Goal: Information Seeking & Learning: Find specific page/section

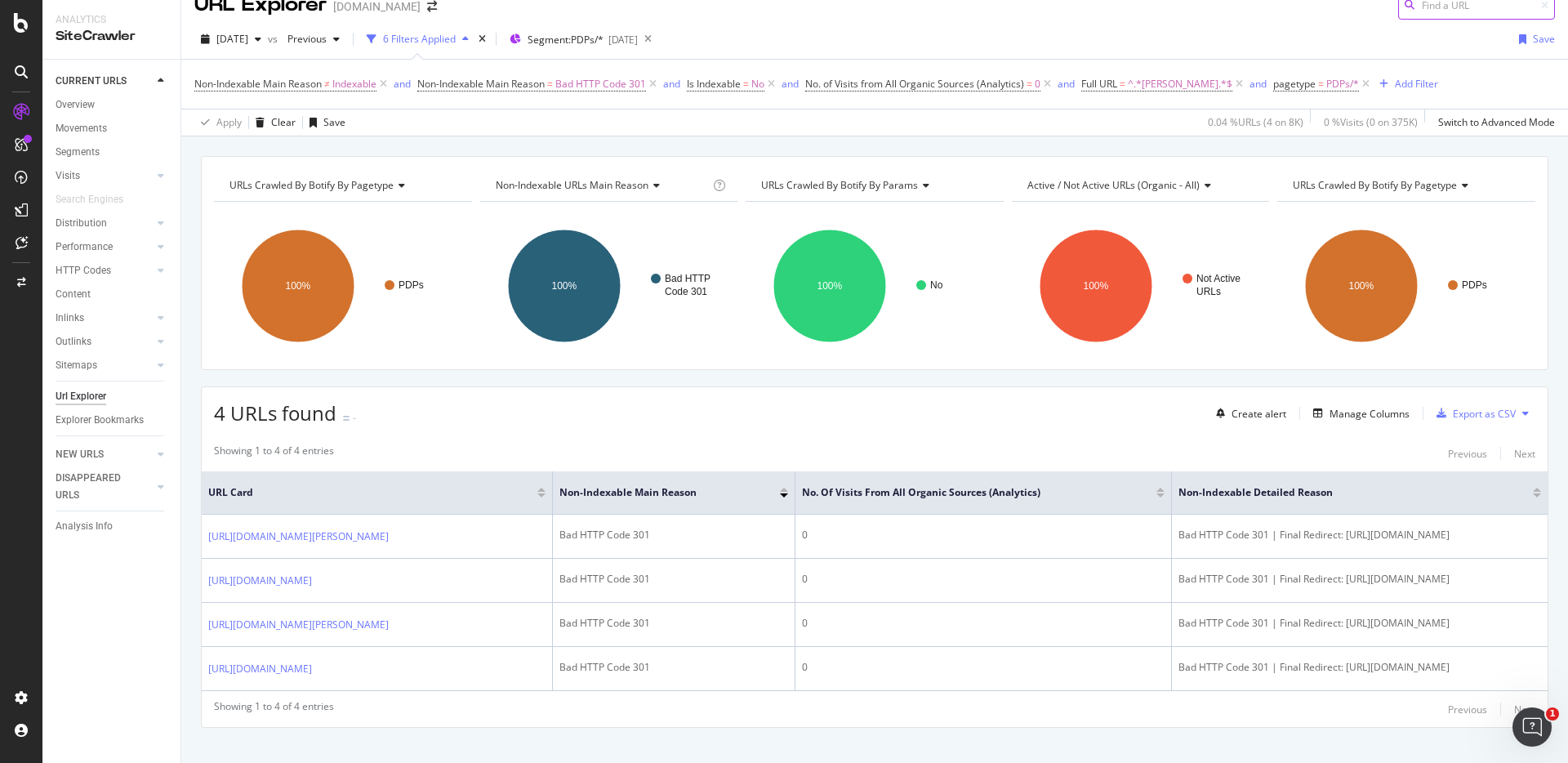
scroll to position [44, 0]
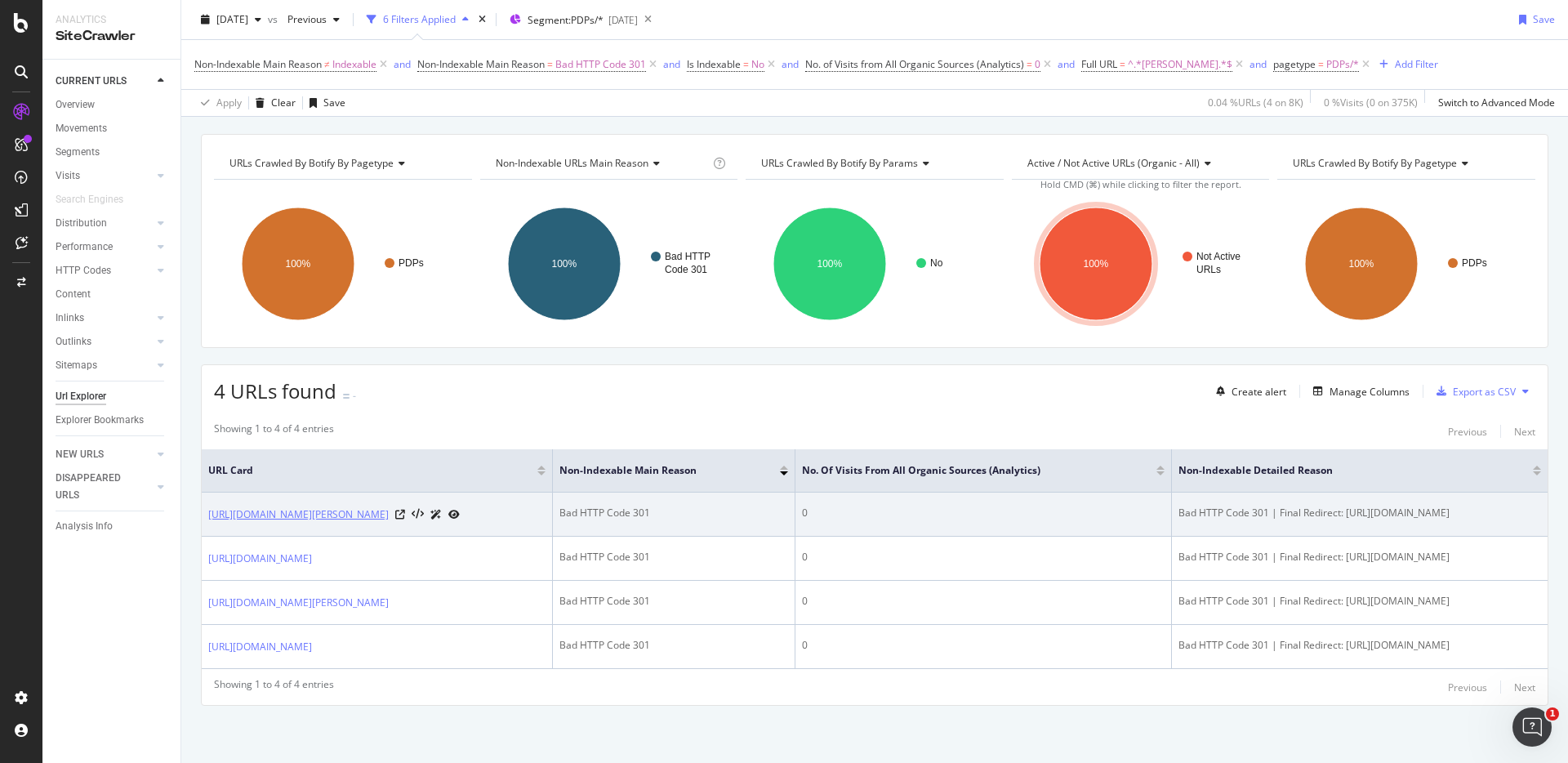
click at [389, 522] on link "[URL][DOMAIN_NAME][PERSON_NAME]" at bounding box center [299, 515] width 181 height 17
click at [405, 515] on icon at bounding box center [401, 515] width 10 height 10
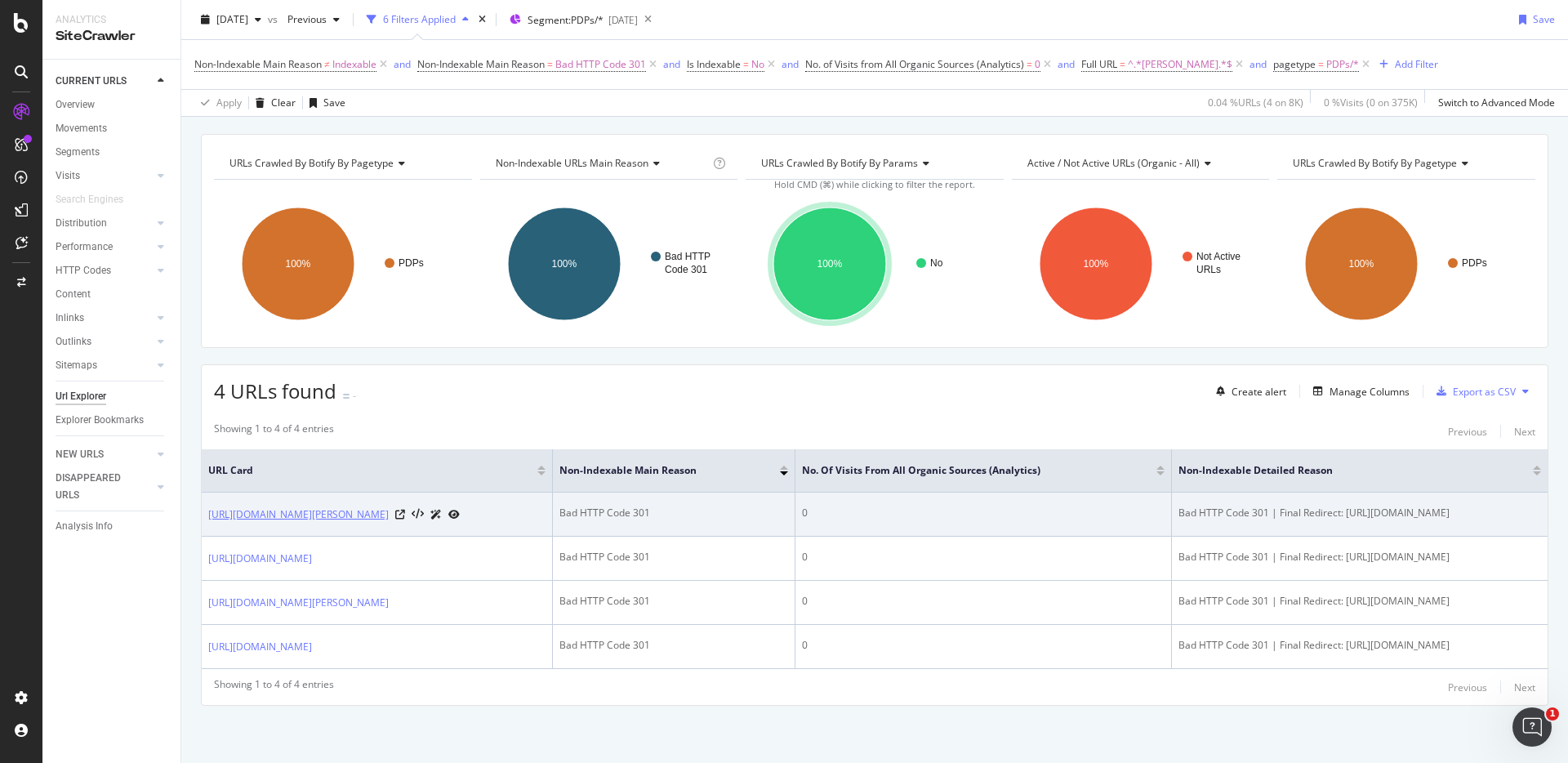
copy link "https://www.tecovas.com/products/womens-high-rise-tapered-jean"
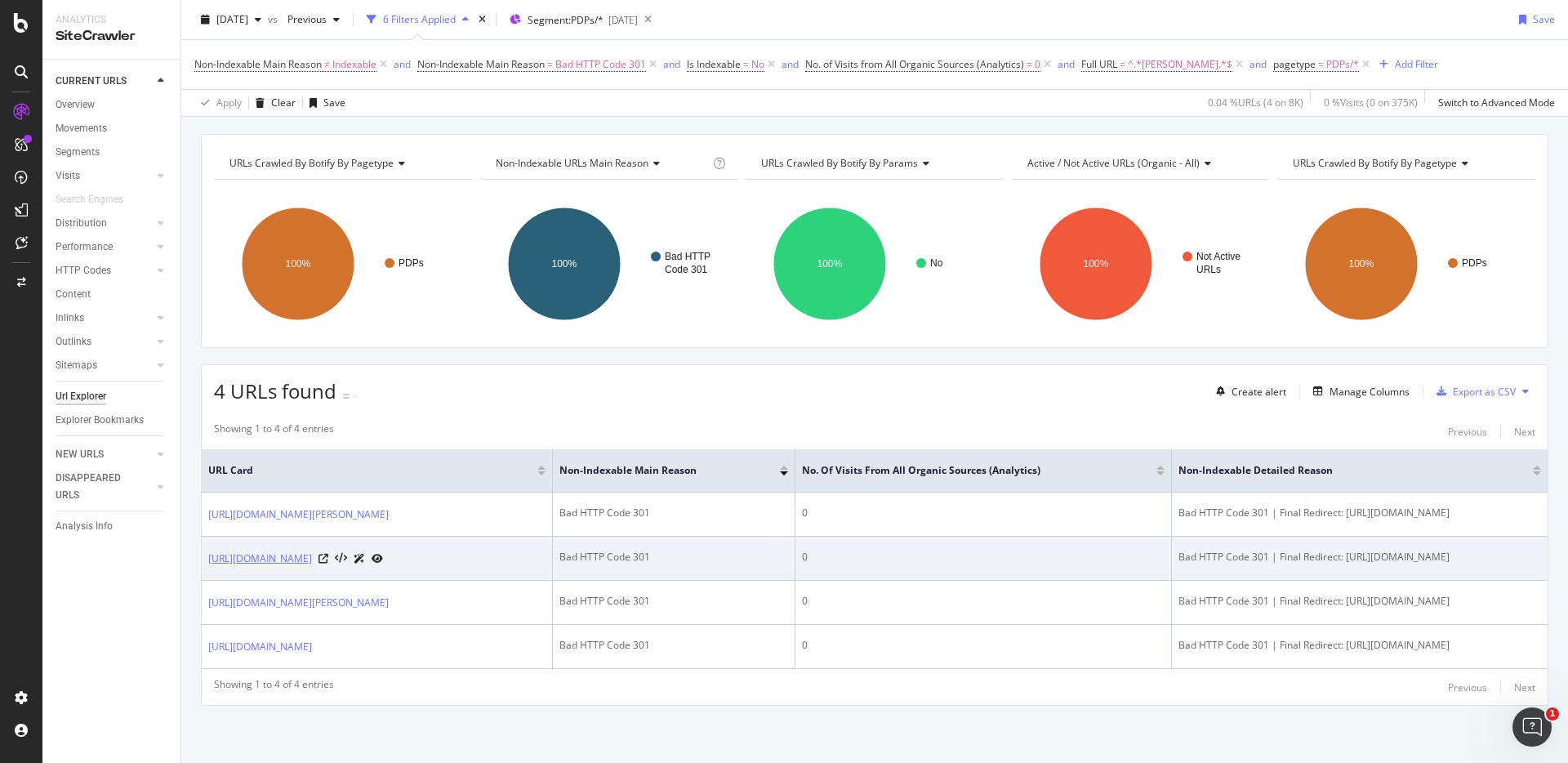
copy link "https://www.tecovas.com/products/womens-high-rise-straight-jeans"
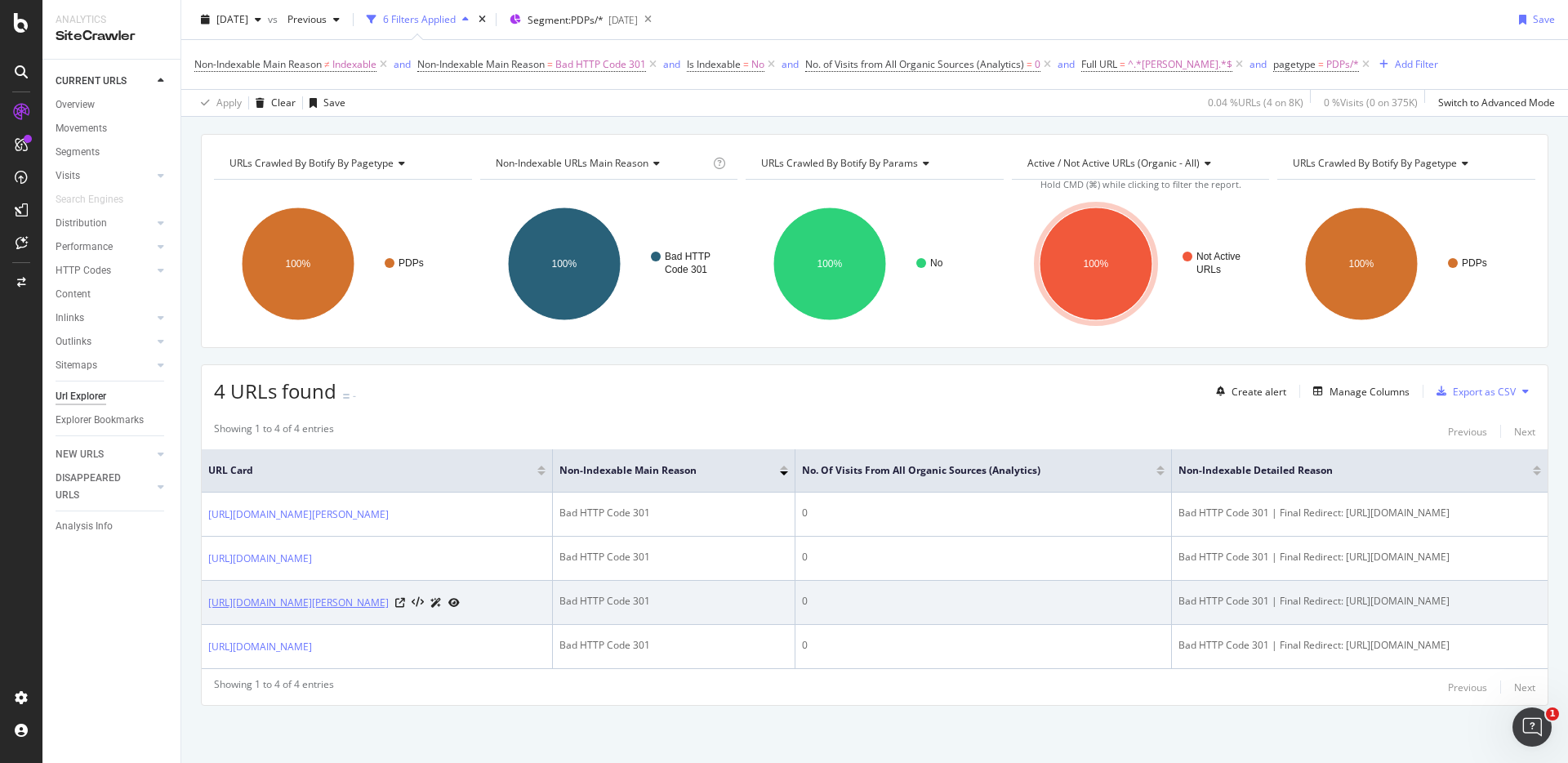
copy link "https://www.tecovas.com/products/straight-western-jean"
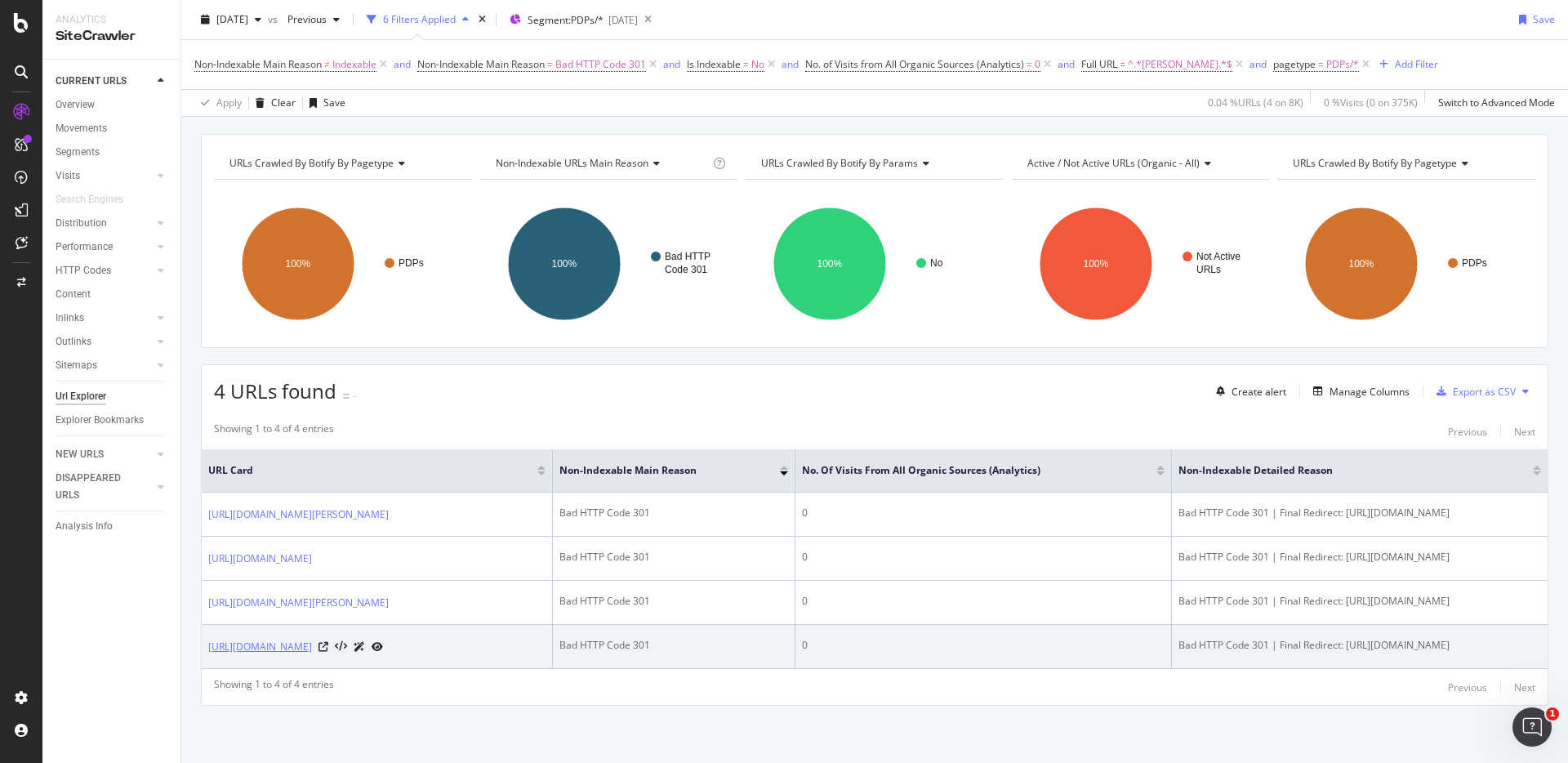
copy link "https://www.tecovas.com/products/mens-premium-standard-jeans"
